Goal: Task Accomplishment & Management: Manage account settings

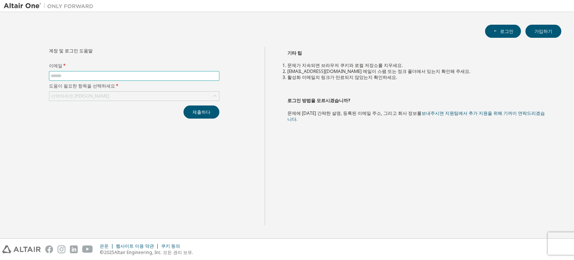
click at [88, 71] on span at bounding box center [134, 76] width 170 height 10
click at [96, 78] on input "text" at bounding box center [134, 76] width 167 height 6
type input "**********"
click at [121, 97] on div "선택하려면 [PERSON_NAME]" at bounding box center [134, 96] width 170 height 9
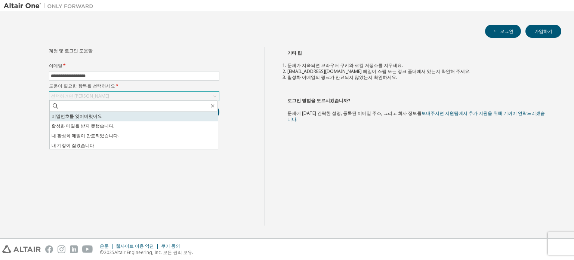
click at [102, 116] on li "비밀번호를 잊어버렸어요" at bounding box center [134, 116] width 168 height 10
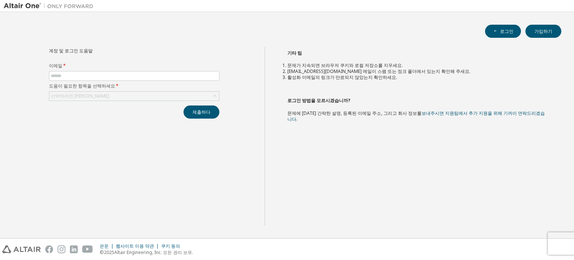
click at [104, 83] on font "도움이 필요한 항목을 선택하세요" at bounding box center [82, 86] width 66 height 6
click at [104, 79] on span at bounding box center [134, 76] width 170 height 10
click at [104, 77] on input "text" at bounding box center [134, 76] width 167 height 6
type input "**********"
click at [106, 101] on div "**********" at bounding box center [133, 83] width 179 height 72
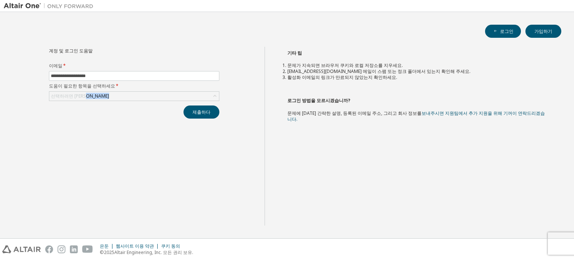
click at [106, 101] on div "**********" at bounding box center [133, 83] width 179 height 72
click at [105, 99] on div "선택하려면 [PERSON_NAME]" at bounding box center [134, 96] width 170 height 9
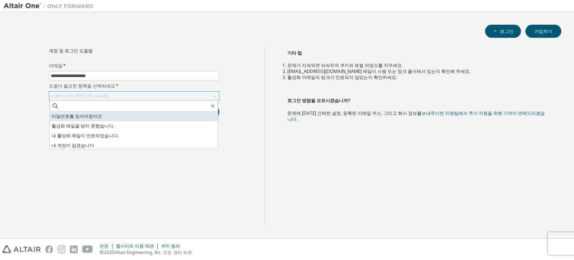
click at [98, 118] on li "비밀번호를 잊어버렸어요" at bounding box center [134, 116] width 168 height 10
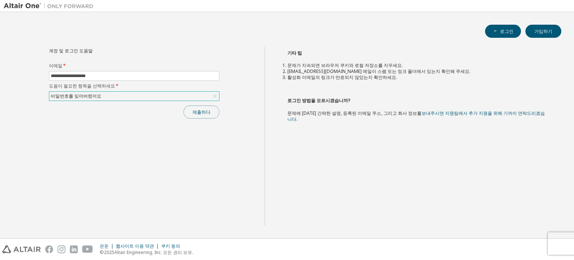
click at [209, 114] on font "제출하다" at bounding box center [202, 112] width 18 height 6
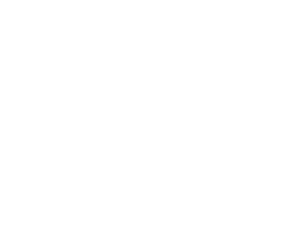
click at [38, 44] on div at bounding box center [153, 119] width 306 height 239
click at [108, 76] on div at bounding box center [153, 119] width 306 height 239
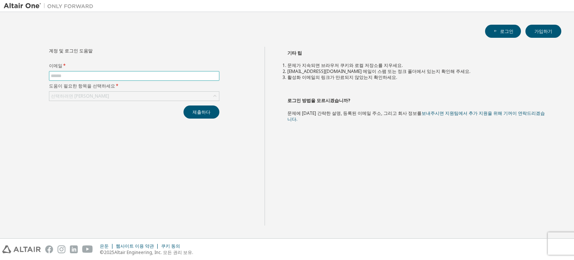
click at [124, 75] on input "text" at bounding box center [134, 76] width 167 height 6
type input "**********"
click at [131, 100] on div "선택하려면 클릭하세요" at bounding box center [134, 96] width 170 height 10
click at [124, 95] on div "선택하려면 클릭하세요" at bounding box center [134, 96] width 170 height 9
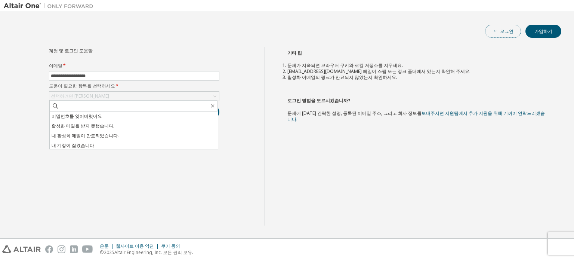
click at [501, 31] on font "로그인" at bounding box center [506, 31] width 13 height 6
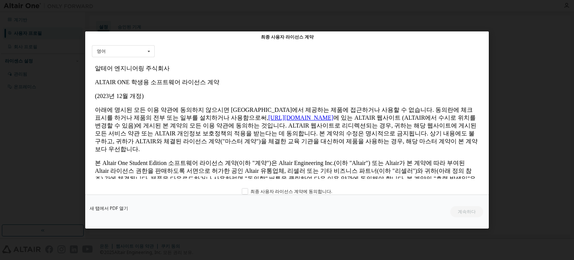
scroll to position [18, 0]
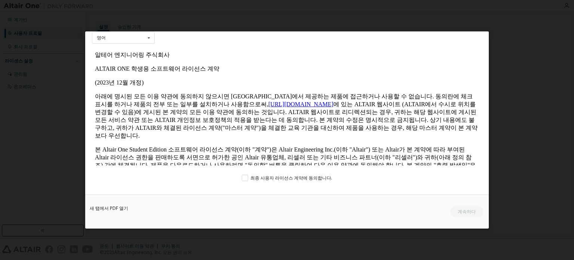
click at [166, 242] on div "최종 사용자 라이선스 계약 영어 영어 최종 사용자 라이선스 계약에 동의합니다. 새 탭에서 PDF 열기 계속하다" at bounding box center [287, 130] width 574 height 260
click at [558, 52] on div "최종 사용자 라이선스 계약 영어 영어 최종 사용자 라이선스 계약에 동의합니다. 새 탭에서 PDF 열기 계속하다" at bounding box center [287, 130] width 574 height 260
drag, startPoint x: 251, startPoint y: 175, endPoint x: 272, endPoint y: 177, distance: 21.0
click at [251, 175] on font "최종 사용자 라이선스 계약에 동의합니다." at bounding box center [291, 178] width 82 height 6
click at [469, 210] on font "계속하다" at bounding box center [467, 211] width 18 height 6
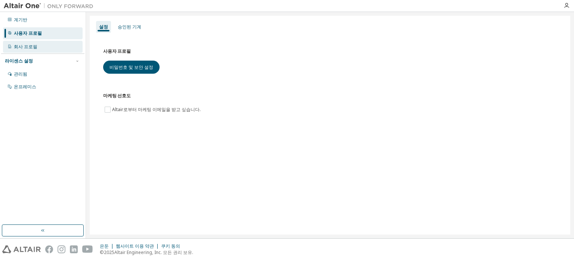
click at [43, 47] on div "회사 프로필" at bounding box center [43, 47] width 80 height 12
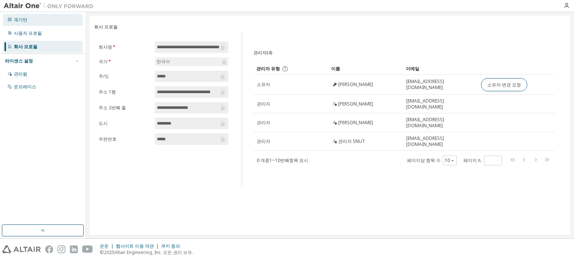
click at [40, 22] on div "계기반" at bounding box center [43, 20] width 80 height 12
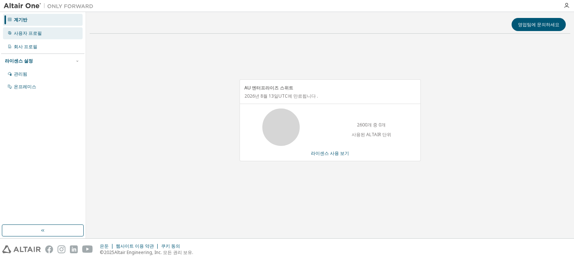
click at [40, 32] on div "사용자 프로필" at bounding box center [43, 33] width 80 height 12
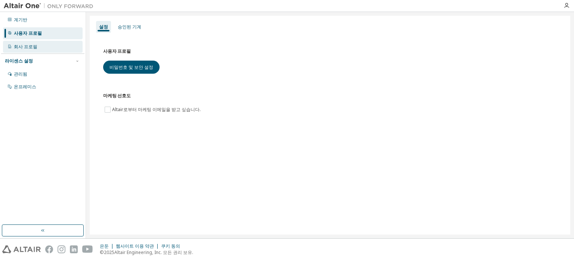
click at [43, 45] on div "회사 프로필" at bounding box center [43, 47] width 80 height 12
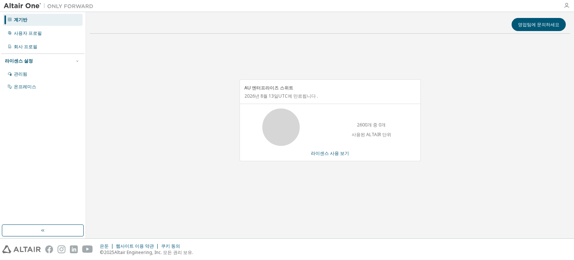
click at [569, 5] on icon "button" at bounding box center [567, 6] width 6 height 6
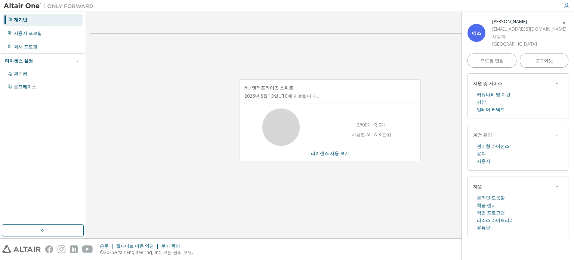
click at [374, 185] on div "AU 엔터프라이즈 스위트 2026년 8월 13일 UTC 에 만료됩니다 . 2600개 중 0개 사용된 ALTAIR 단위 라이센스 사용 보기" at bounding box center [330, 124] width 481 height 169
click at [564, 22] on icon "button" at bounding box center [564, 23] width 4 height 4
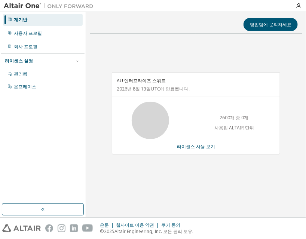
click at [94, 167] on div "AU 엔터프라이즈 스위트 2026년 8월 13일 UTC 에 만료됩니다 . 2600개 중 0개 사용된 ALTAIR 단위 라이센스 사용 보기" at bounding box center [196, 117] width 212 height 155
click at [205, 147] on font "라이센스 사용 보기" at bounding box center [196, 146] width 38 height 6
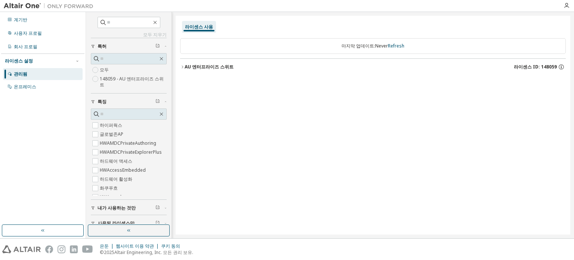
click at [15, 4] on img at bounding box center [50, 5] width 93 height 7
click at [33, 8] on img at bounding box center [50, 5] width 93 height 7
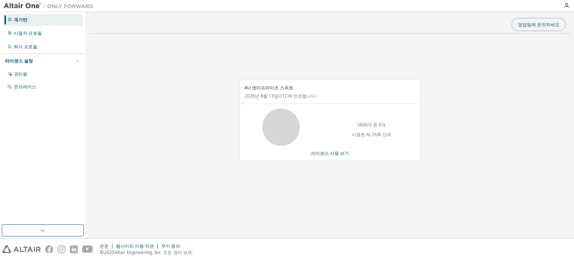
click at [535, 23] on font "영업팀에 문의하세요" at bounding box center [538, 24] width 41 height 6
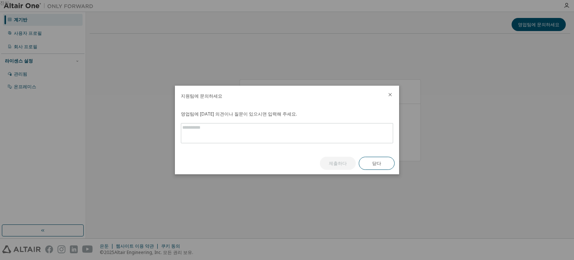
click at [389, 95] on icon "닫다" at bounding box center [390, 95] width 6 height 6
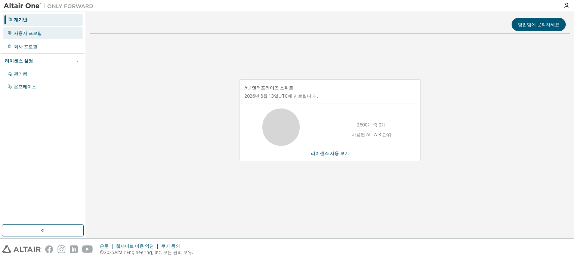
click at [42, 31] on div "사용자 프로필" at bounding box center [43, 33] width 80 height 12
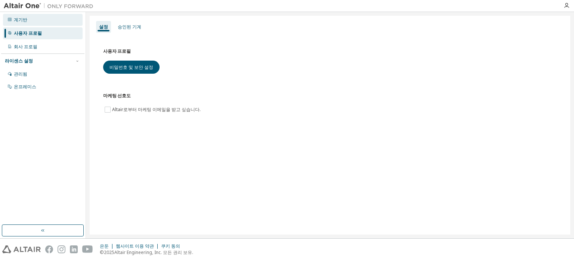
click at [37, 21] on div "계기반" at bounding box center [43, 20] width 80 height 12
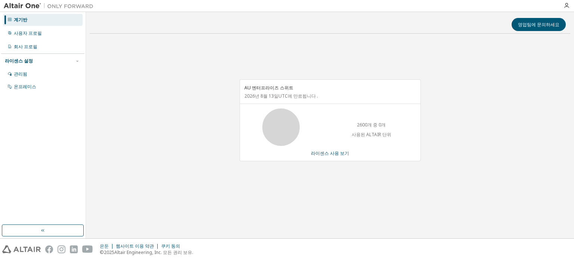
click at [57, 9] on img at bounding box center [50, 5] width 93 height 7
click at [61, 3] on img at bounding box center [50, 5] width 93 height 7
click at [30, 7] on img at bounding box center [50, 5] width 93 height 7
click at [30, 6] on img at bounding box center [50, 5] width 93 height 7
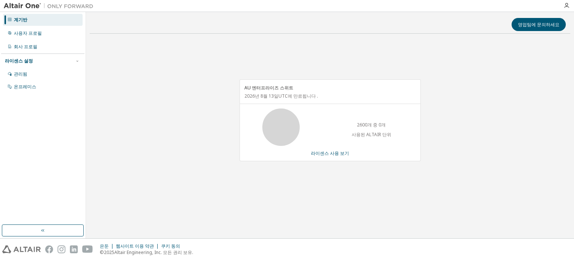
click at [30, 6] on img at bounding box center [50, 5] width 93 height 7
click at [44, 224] on button "button" at bounding box center [43, 230] width 82 height 12
